Goal: Find specific page/section: Find specific page/section

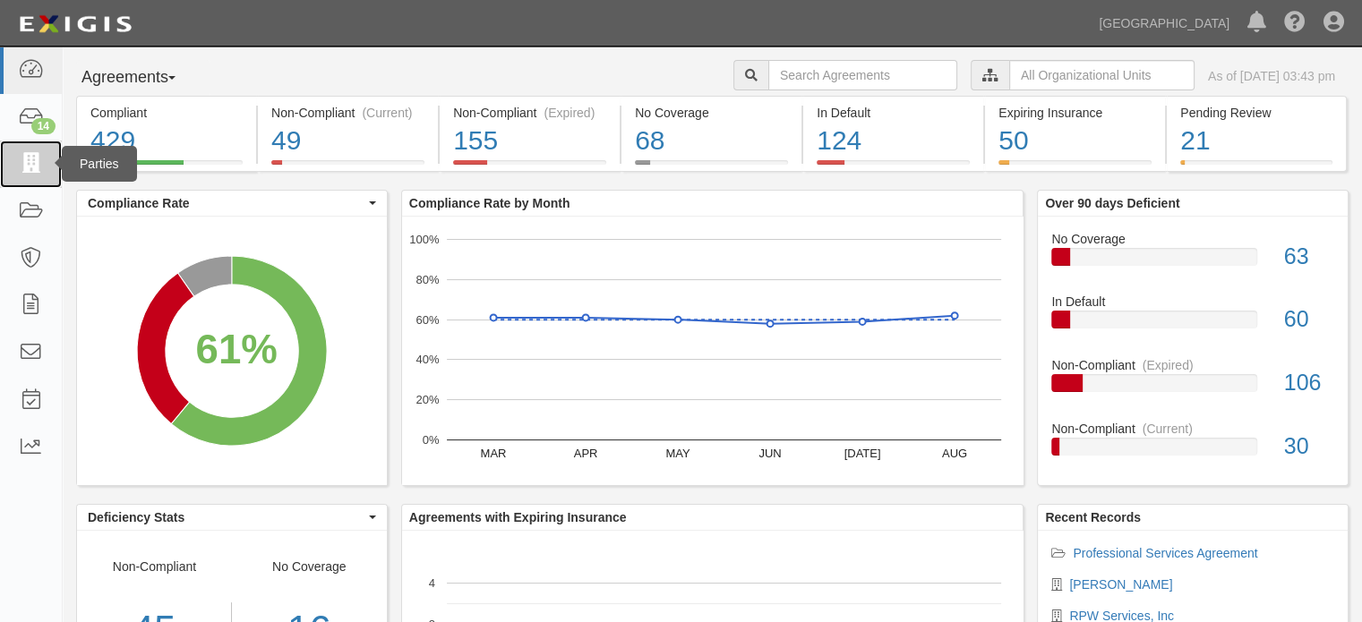
click at [45, 178] on link at bounding box center [31, 164] width 62 height 47
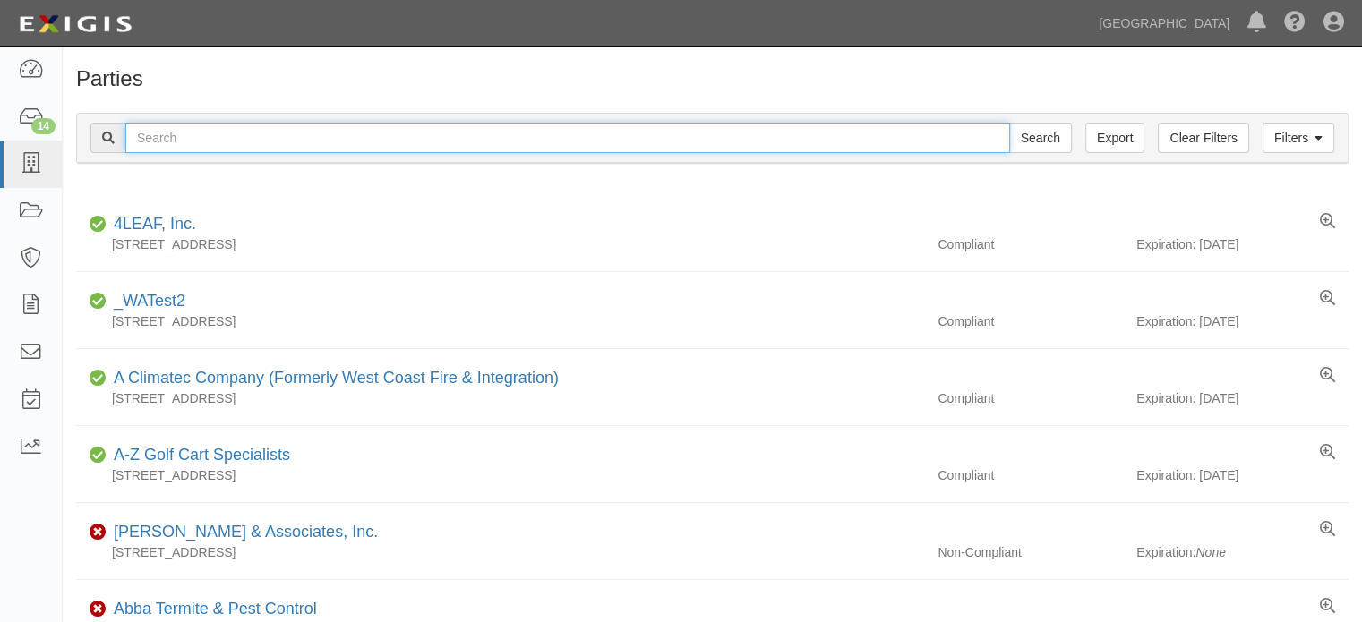
drag, startPoint x: 510, startPoint y: 141, endPoint x: 509, endPoint y: 123, distance: 18.8
click at [510, 141] on input "text" at bounding box center [567, 138] width 885 height 30
type input "[PERSON_NAME]"
click at [1009, 123] on input "Search" at bounding box center [1040, 138] width 63 height 30
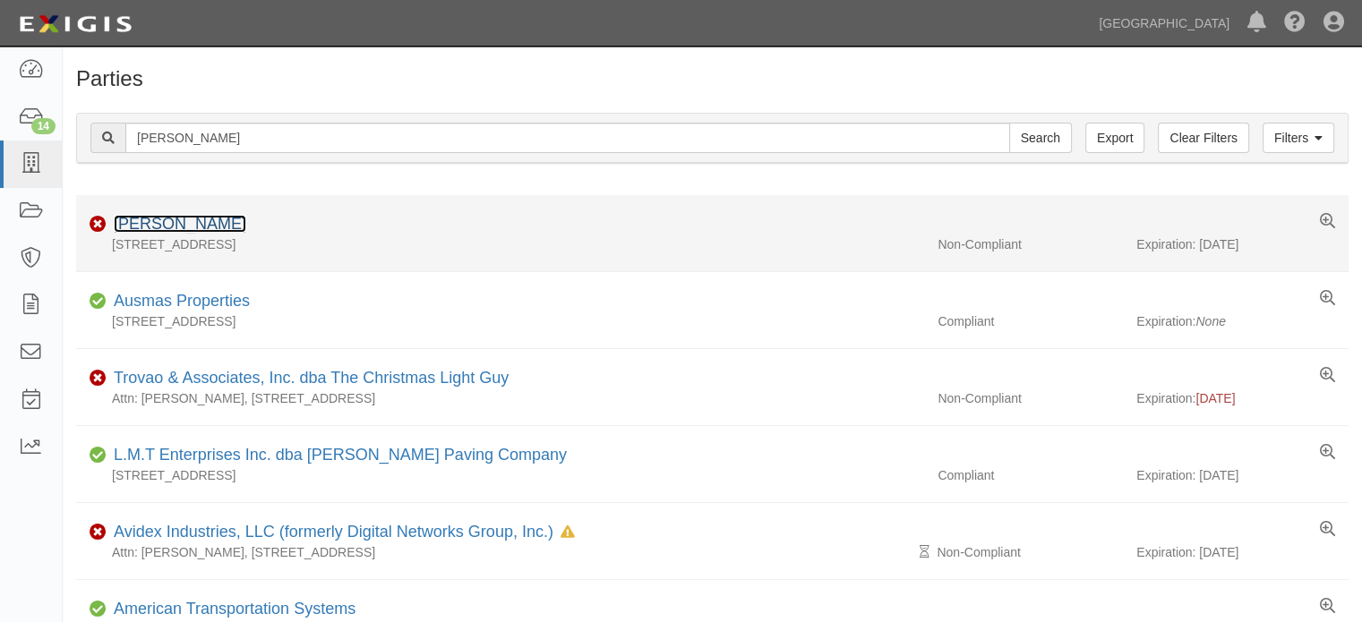
click at [159, 217] on link "[PERSON_NAME]" at bounding box center [180, 224] width 133 height 18
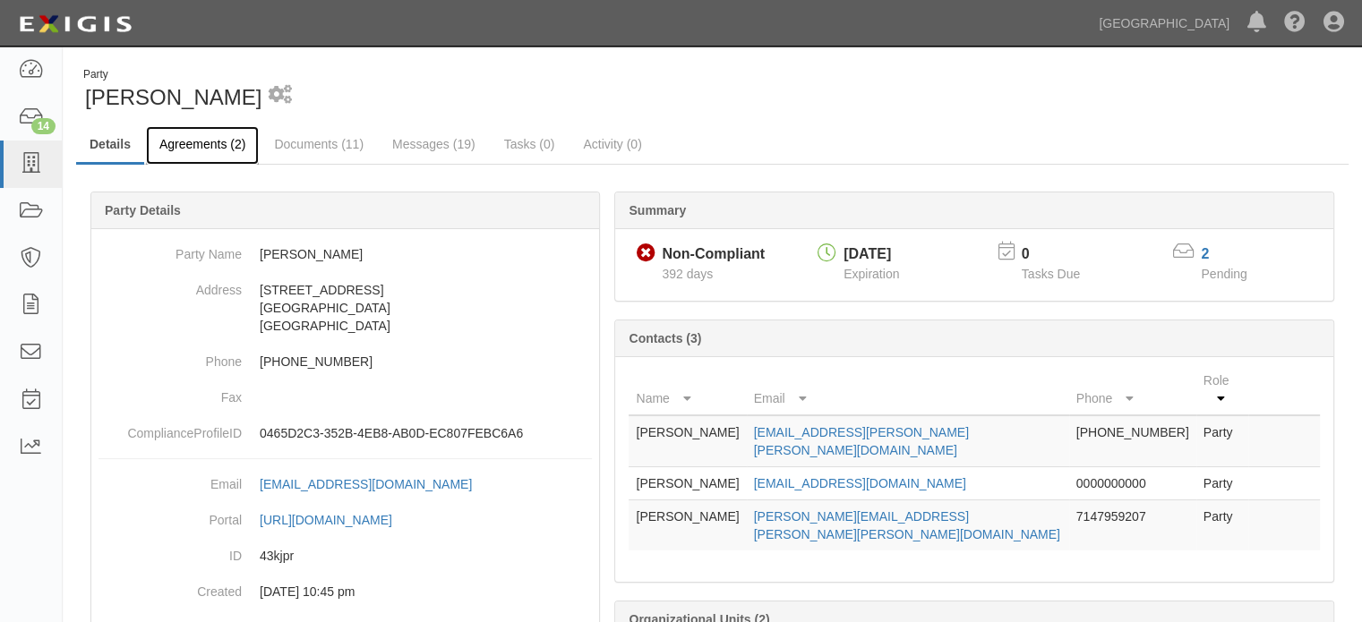
click at [229, 150] on link "Agreements (2)" at bounding box center [202, 145] width 113 height 39
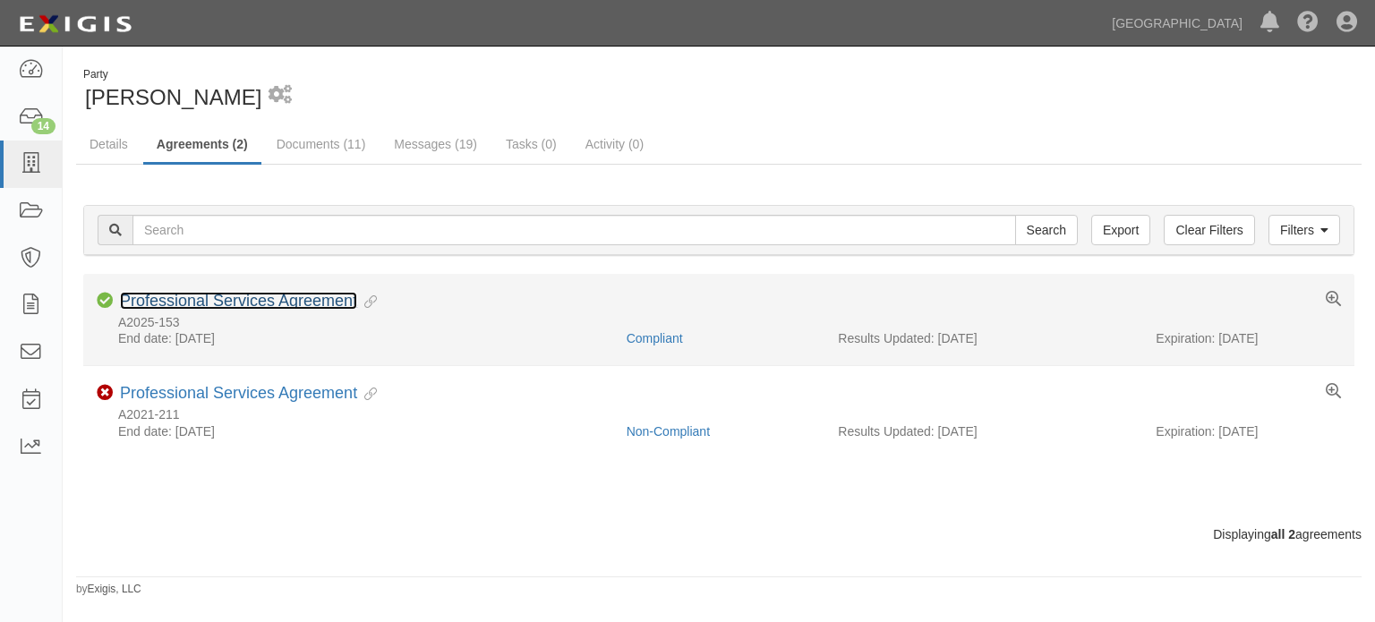
click at [261, 306] on link "Professional Services Agreement" at bounding box center [238, 301] width 237 height 18
